Goal: Find specific page/section: Find specific page/section

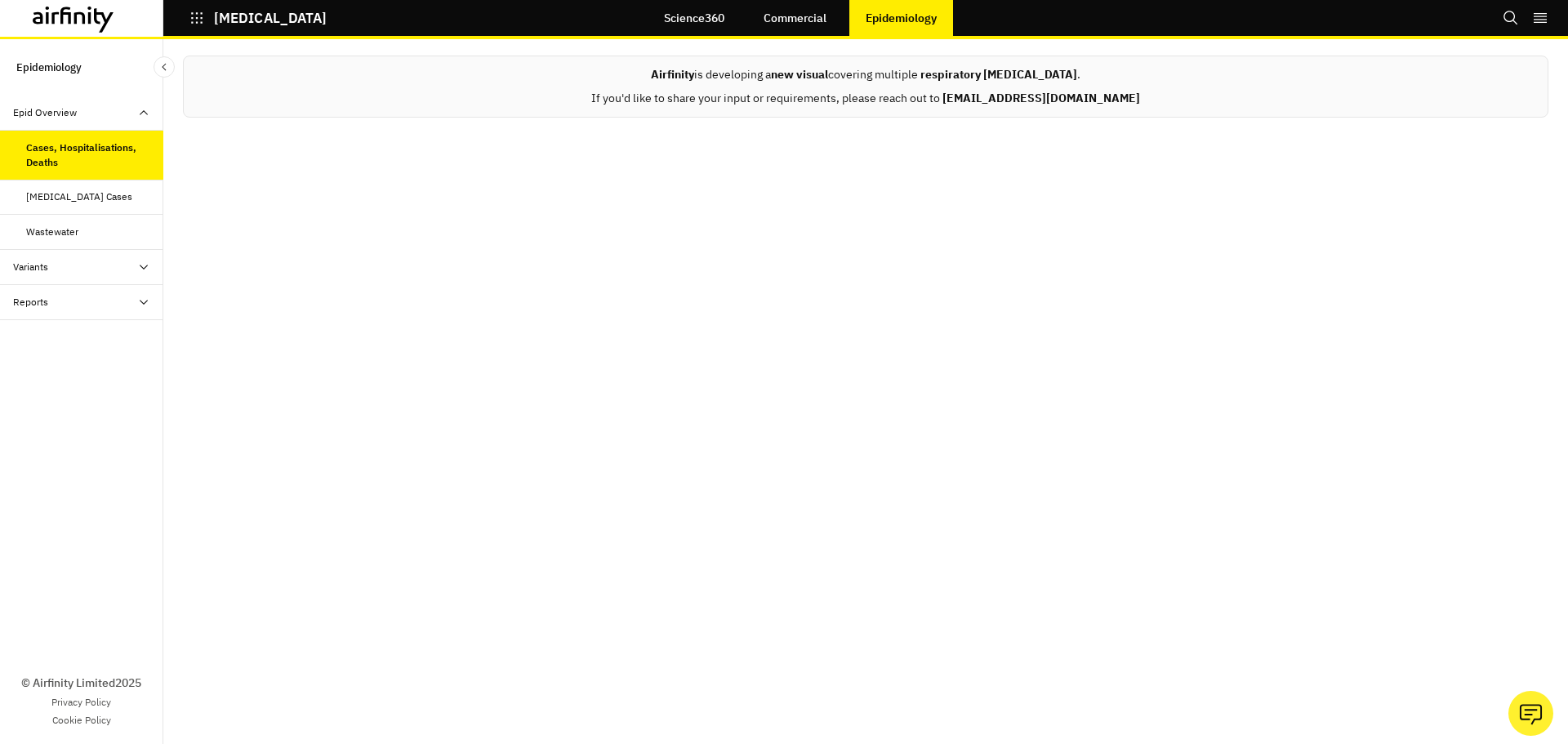
click at [794, 15] on link "Commercial" at bounding box center [794, 18] width 95 height 39
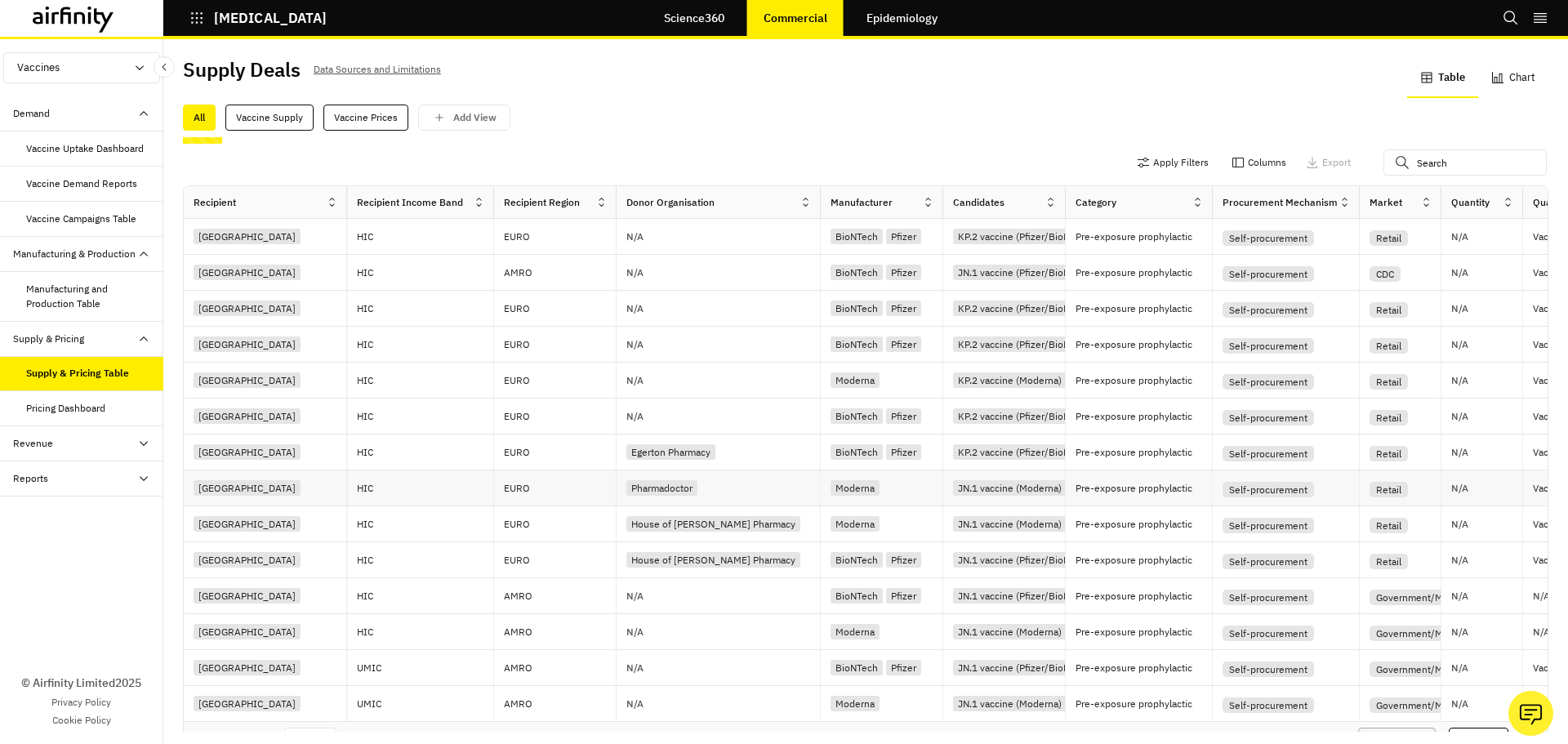
scroll to position [42, 0]
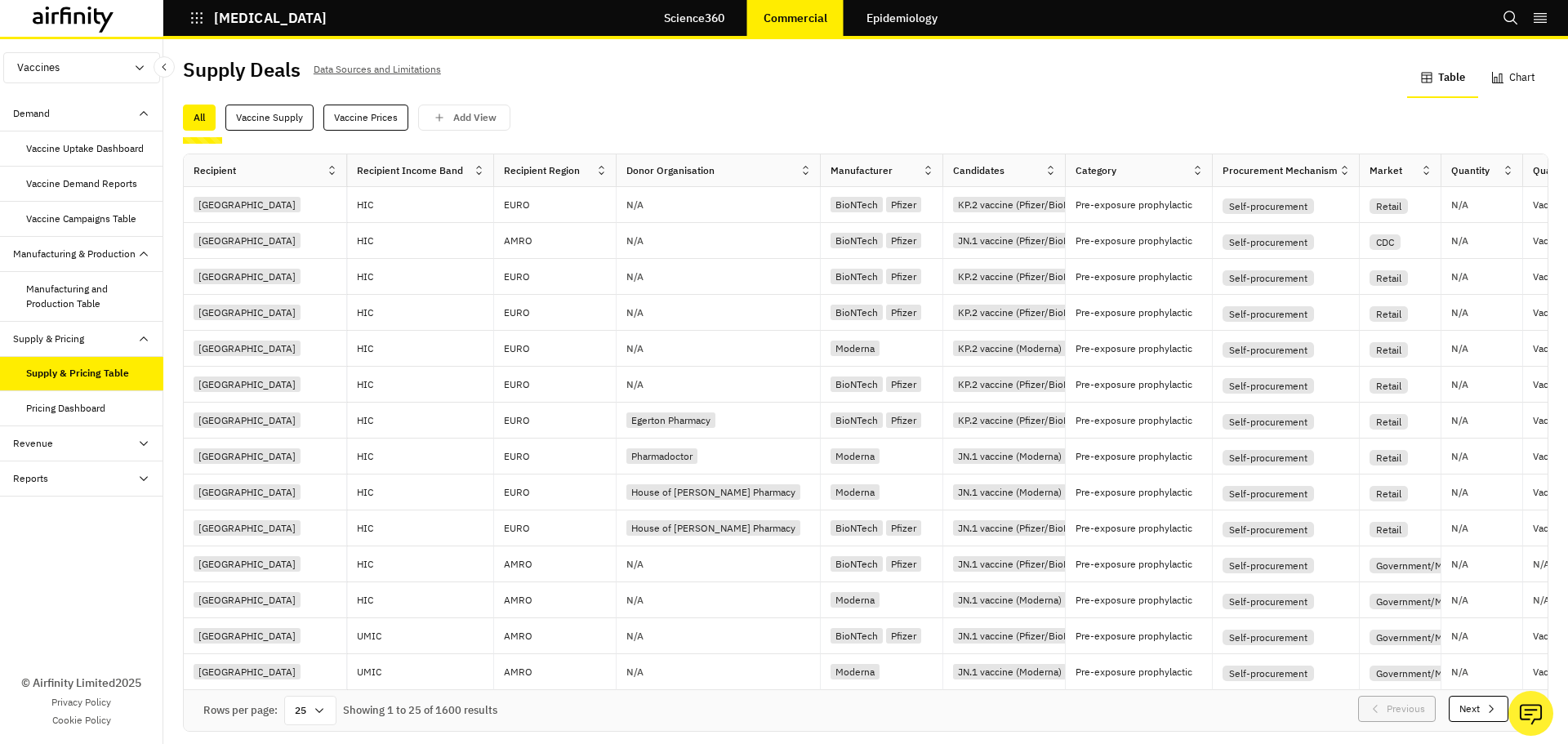
click at [113, 409] on div "Pricing Dashboard" at bounding box center [94, 408] width 137 height 15
